Goal: Transaction & Acquisition: Purchase product/service

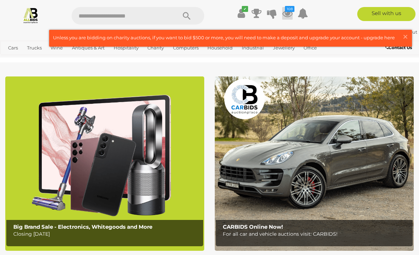
click at [289, 11] on icon "108" at bounding box center [289, 9] width 9 height 6
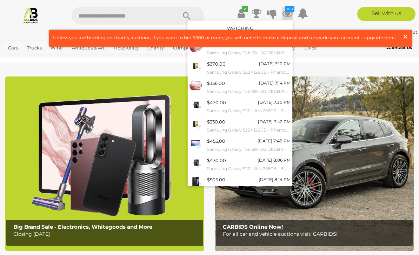
click at [408, 37] on span "×" at bounding box center [406, 37] width 6 height 14
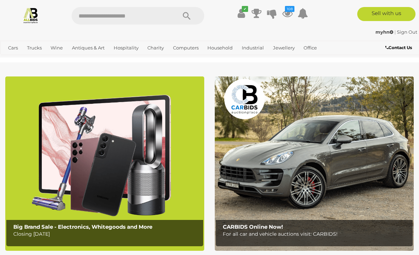
click at [106, 195] on img at bounding box center [104, 164] width 199 height 175
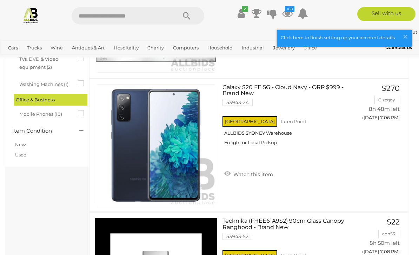
scroll to position [432, 0]
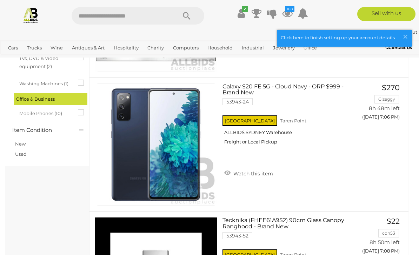
click at [24, 141] on link "New" at bounding box center [20, 144] width 11 height 6
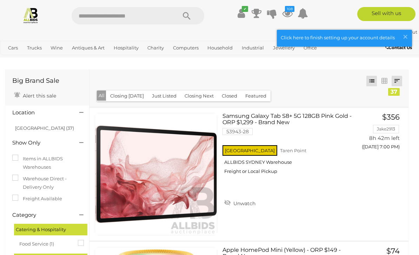
click at [400, 80] on link at bounding box center [397, 81] width 11 height 11
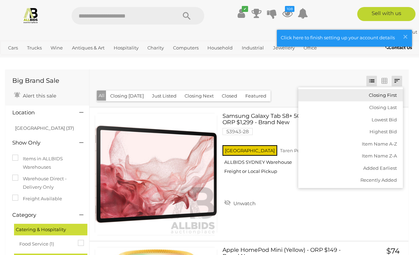
click at [393, 96] on link "Closing First" at bounding box center [351, 95] width 105 height 12
click at [336, 83] on div at bounding box center [209, 127] width 419 height 255
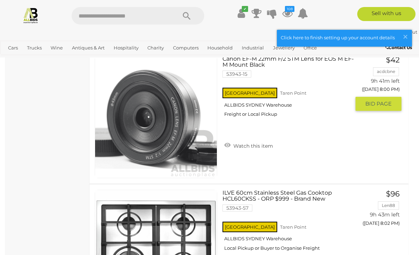
scroll to position [3009, 0]
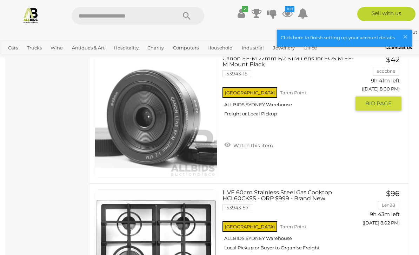
click at [241, 150] on div "Canon EF-M 22mm F/2 STM Lens for EOS M EF-M Mount Black 53943-15 NSW Taren Poin…" at bounding box center [289, 105] width 133 height 98
click at [240, 145] on link "Watch this item" at bounding box center [249, 145] width 52 height 11
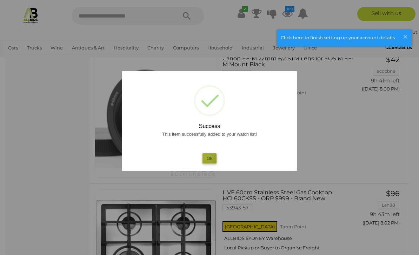
click at [208, 156] on button "Ok" at bounding box center [210, 159] width 14 height 10
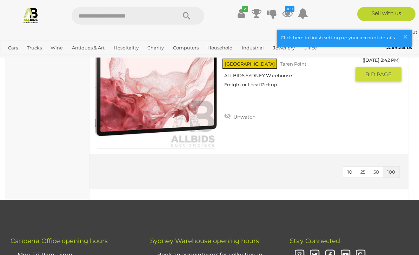
scroll to position [4839, 0]
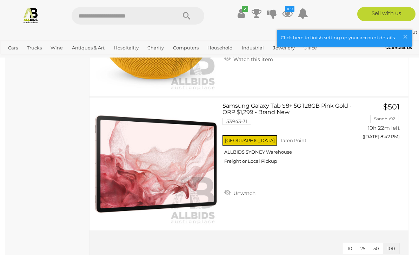
click at [25, 15] on img at bounding box center [30, 15] width 17 height 17
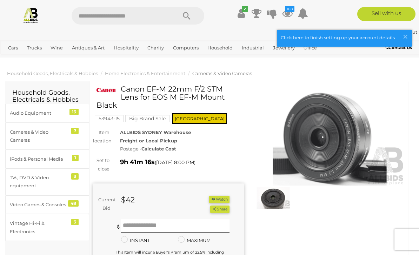
click at [313, 133] on img at bounding box center [330, 137] width 151 height 97
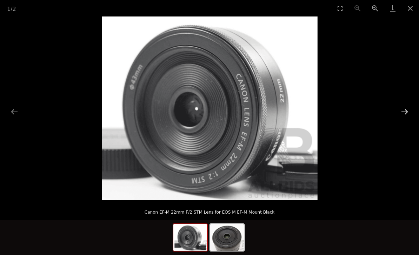
click at [402, 113] on button "Next slide" at bounding box center [405, 112] width 15 height 14
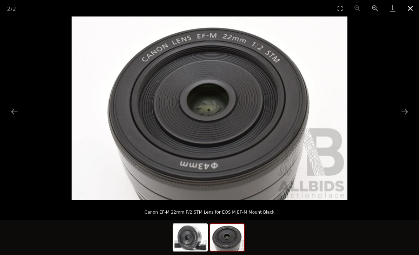
click at [410, 11] on button "Close gallery" at bounding box center [411, 8] width 18 height 17
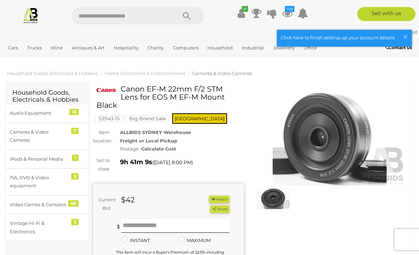
drag, startPoint x: 122, startPoint y: 89, endPoint x: 136, endPoint y: 103, distance: 19.4
click at [136, 103] on h1 "Canon EF-M 22mm F/2 STM Lens for EOS M EF-M Mount Black" at bounding box center [170, 97] width 146 height 24
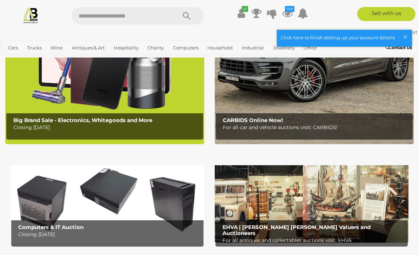
scroll to position [98, 0]
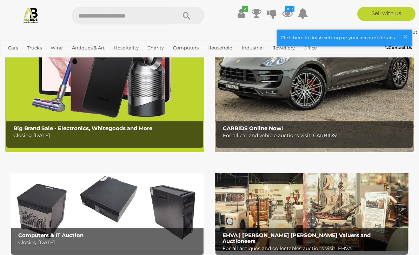
click at [163, 198] on img at bounding box center [108, 209] width 194 height 85
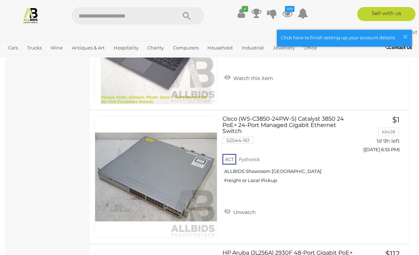
scroll to position [2711, 0]
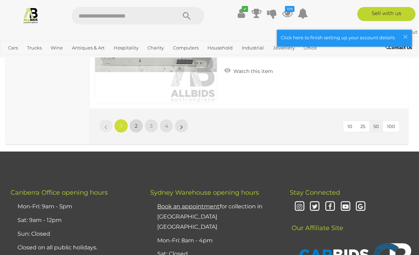
click at [133, 125] on link "2" at bounding box center [136, 126] width 14 height 14
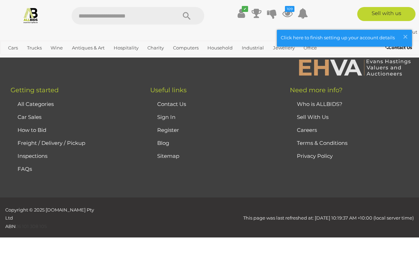
scroll to position [126, 0]
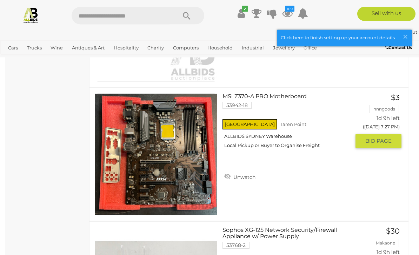
scroll to position [1720, 0]
click at [259, 95] on link "MSI Z370-A PRO Motherboard 53942-18 NSW Taren Point ALLBIDS SYDNEY Warehouse" at bounding box center [289, 123] width 123 height 61
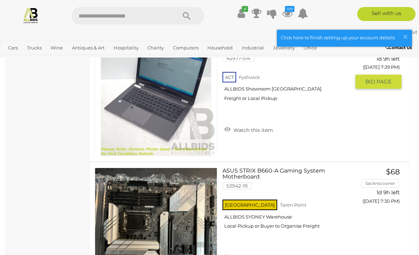
scroll to position [2048, 0]
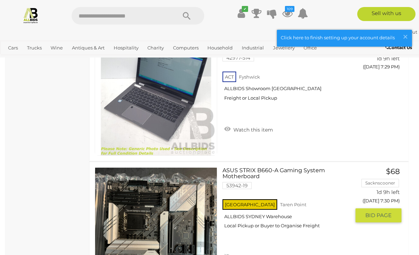
click at [246, 176] on link "ASUS STRIX B660-A Gaming System Motherboard 53942-19 NSW Taren Point ALLBIDS SY…" at bounding box center [289, 201] width 123 height 67
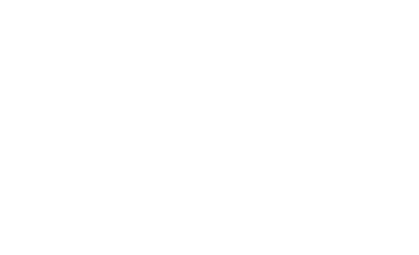
scroll to position [126, 0]
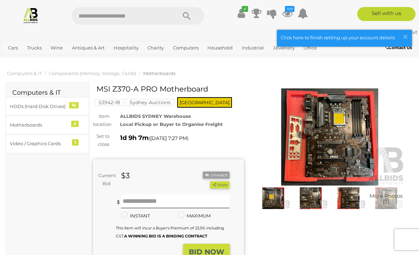
click at [320, 125] on img at bounding box center [330, 137] width 151 height 97
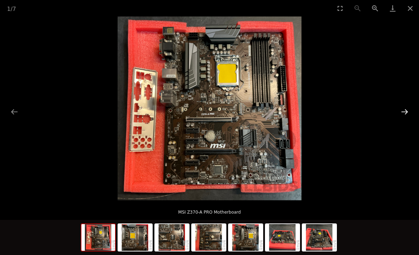
click at [402, 118] on button "Next slide" at bounding box center [405, 112] width 15 height 14
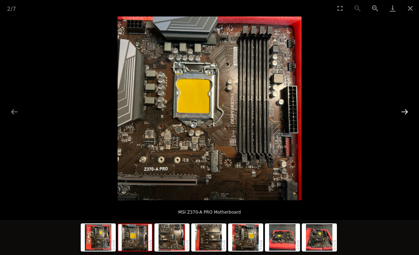
click at [403, 115] on button "Next slide" at bounding box center [405, 112] width 15 height 14
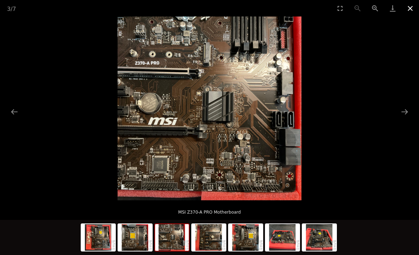
click at [412, 8] on button "Close gallery" at bounding box center [411, 8] width 18 height 17
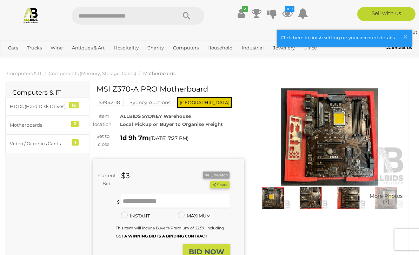
click at [133, 85] on h1 "MSI Z370-A PRO Motherboard" at bounding box center [170, 89] width 146 height 8
click at [130, 90] on h1 "MSI Z370-A PRO Motherboard" at bounding box center [170, 89] width 146 height 8
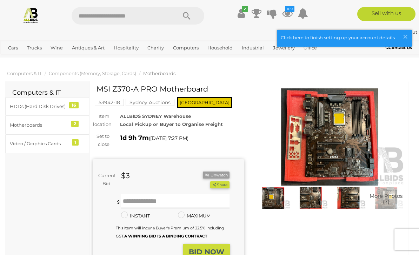
click at [130, 90] on h1 "MSI Z370-A PRO Motherboard" at bounding box center [170, 89] width 146 height 8
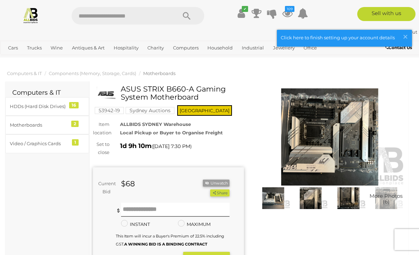
click at [143, 96] on h1 "ASUS STRIX B660-A Gaming System Motherboard" at bounding box center [170, 93] width 146 height 16
click at [143, 97] on h1 "ASUS STRIX B660-A Gaming System Motherboard" at bounding box center [170, 93] width 146 height 16
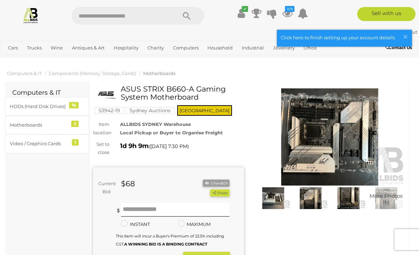
click at [143, 97] on h1 "ASUS STRIX B660-A Gaming System Motherboard" at bounding box center [170, 93] width 146 height 16
click at [145, 94] on h1 "ASUS STRIX B660-A Gaming System Motherboard" at bounding box center [170, 93] width 146 height 16
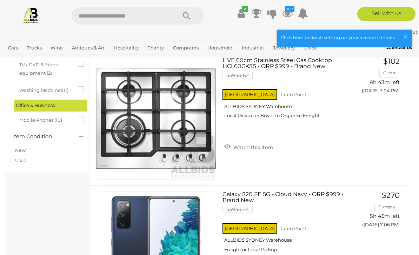
scroll to position [252, 0]
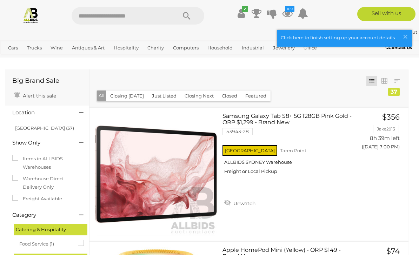
click at [33, 17] on img at bounding box center [30, 15] width 17 height 17
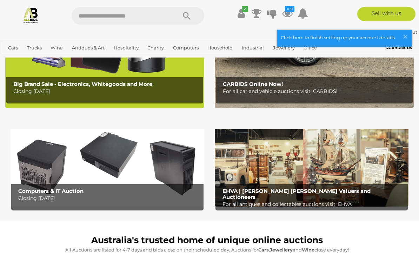
scroll to position [144, 0]
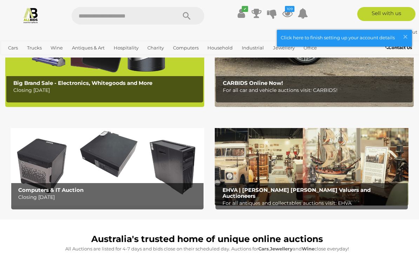
click at [268, 146] on img at bounding box center [312, 163] width 194 height 85
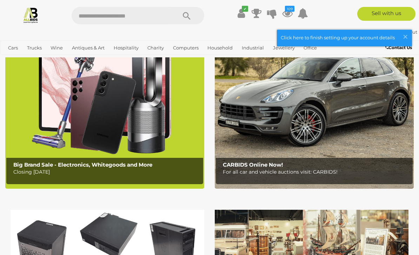
scroll to position [60, 0]
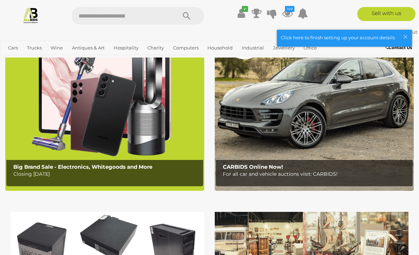
click at [256, 133] on img at bounding box center [314, 104] width 199 height 175
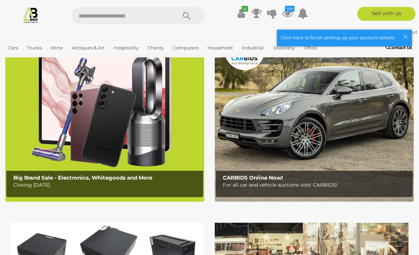
scroll to position [36, 0]
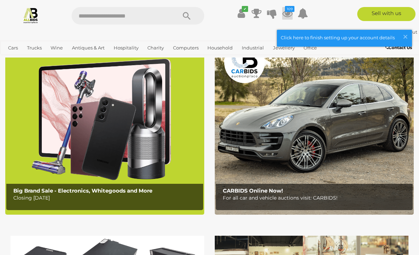
click at [287, 18] on icon at bounding box center [287, 13] width 11 height 13
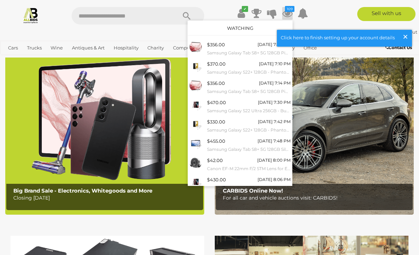
click at [405, 38] on span "×" at bounding box center [406, 37] width 6 height 14
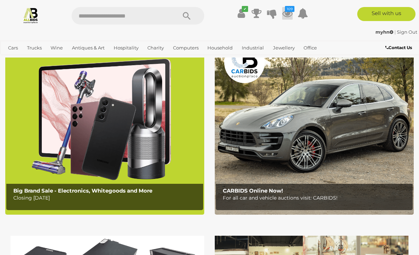
click at [292, 13] on icon at bounding box center [287, 13] width 11 height 13
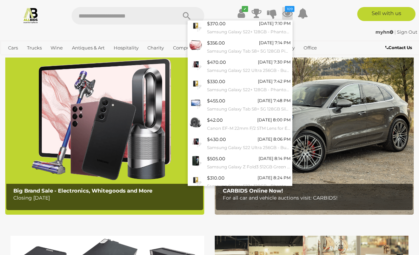
scroll to position [40, 0]
click at [239, 195] on link "View All" at bounding box center [240, 198] width 105 height 12
